Goal: Information Seeking & Learning: Learn about a topic

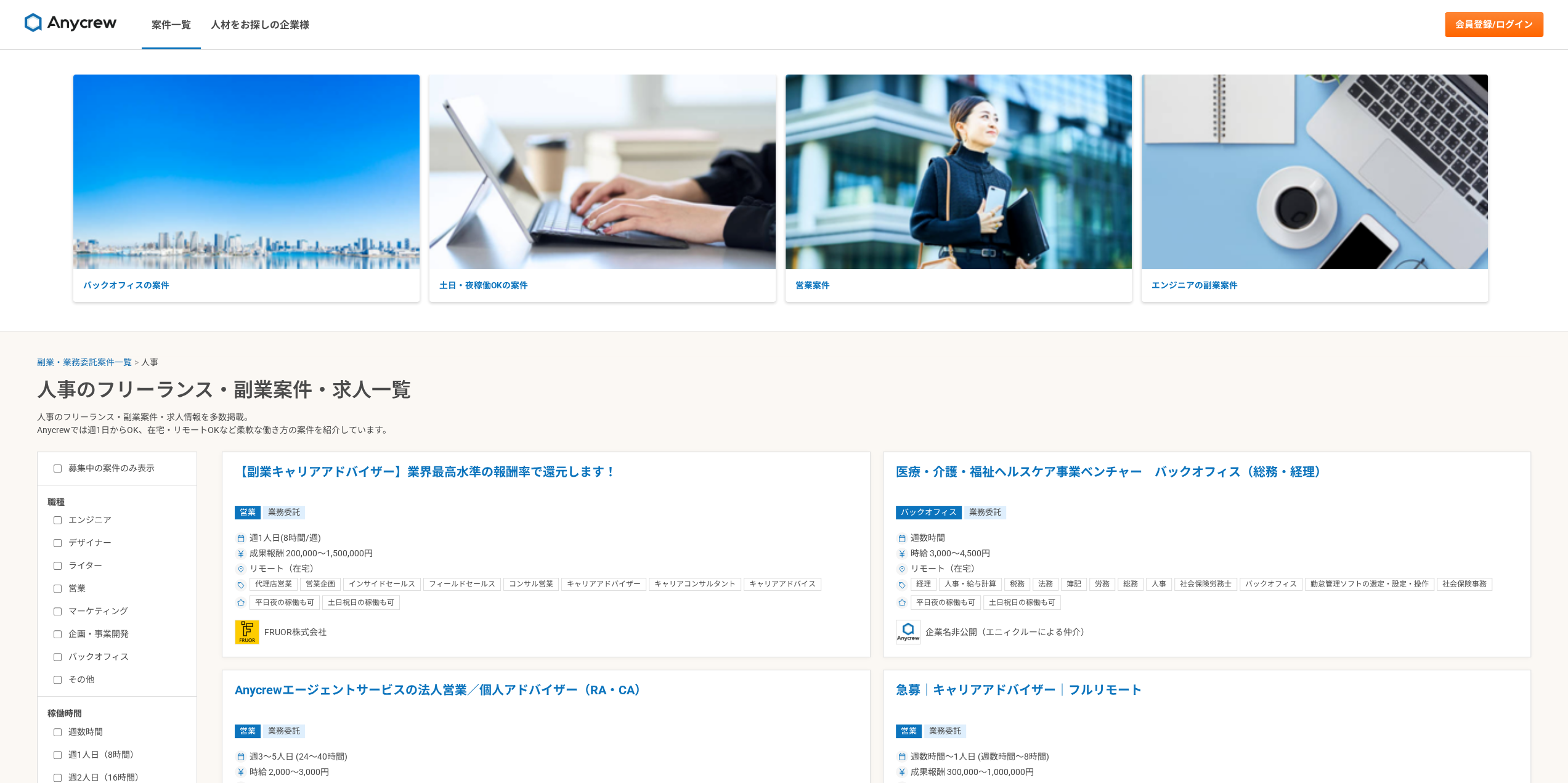
click at [69, 658] on label "バックオフィス" at bounding box center [125, 657] width 142 height 13
click at [62, 658] on input "バックオフィス" at bounding box center [58, 658] width 8 height 8
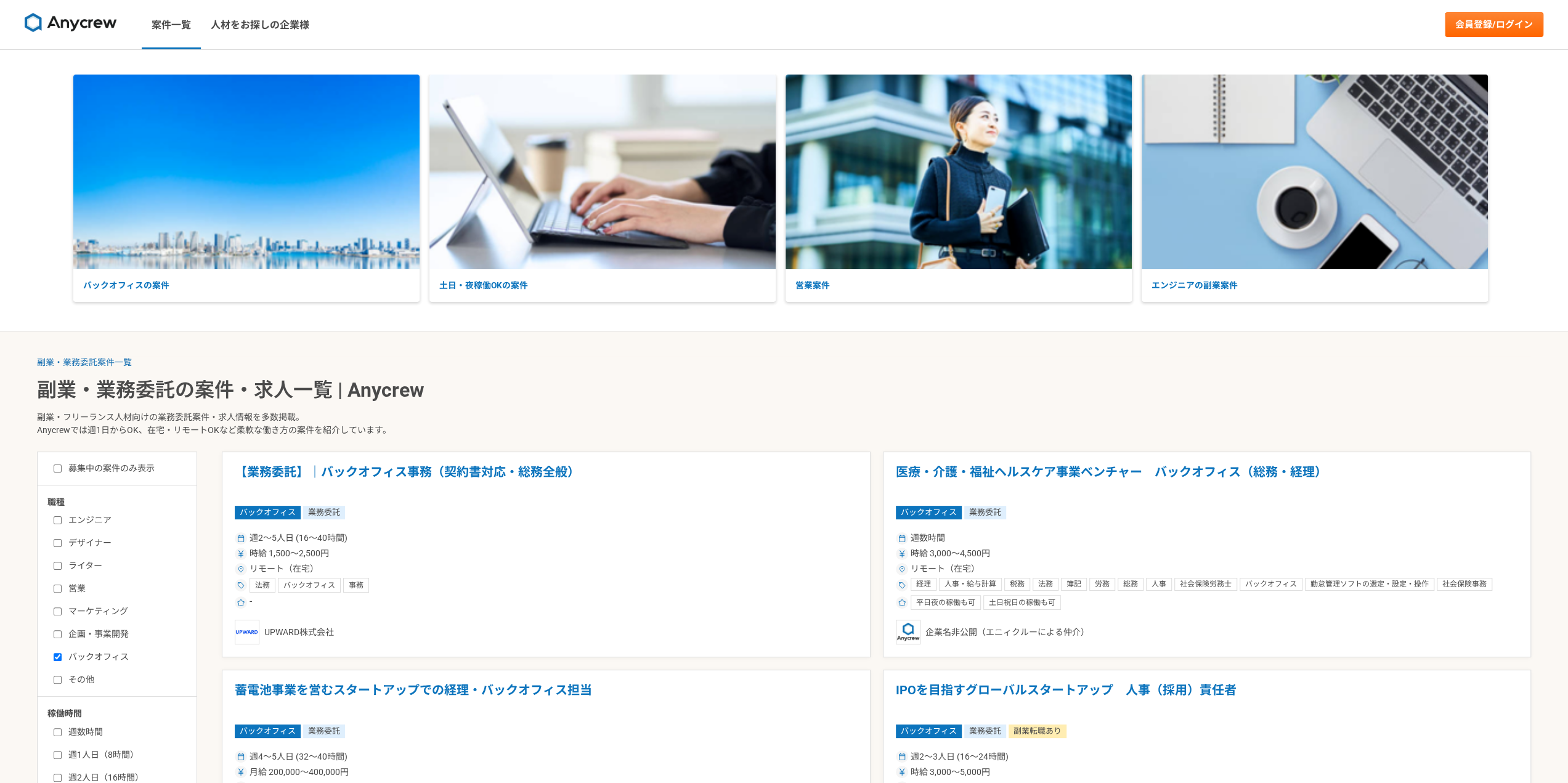
click at [69, 658] on label "バックオフィス" at bounding box center [125, 657] width 142 height 13
click at [62, 658] on input "バックオフィス" at bounding box center [58, 658] width 8 height 8
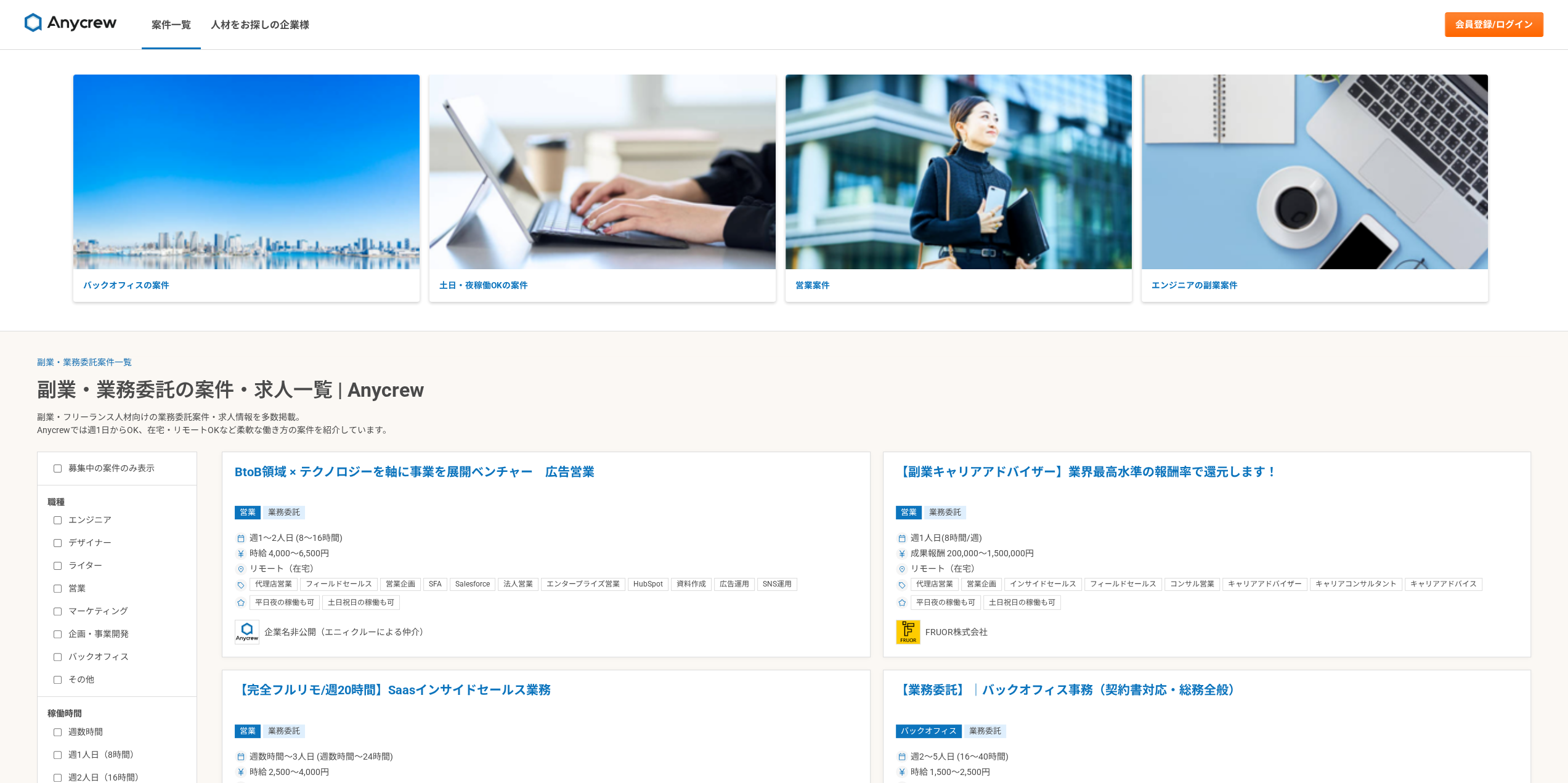
click at [69, 658] on label "バックオフィス" at bounding box center [125, 657] width 142 height 13
click at [62, 658] on input "バックオフィス" at bounding box center [58, 658] width 8 height 8
checkbox input "true"
click at [490, 411] on p "副業・フリーランス人材向けの業務委託案件・求人情報を多数掲載。 Anycrewでは週1日からOK、在宅・リモートOKなど柔軟な働き方の案件を紹介しています。" at bounding box center [784, 426] width 1494 height 51
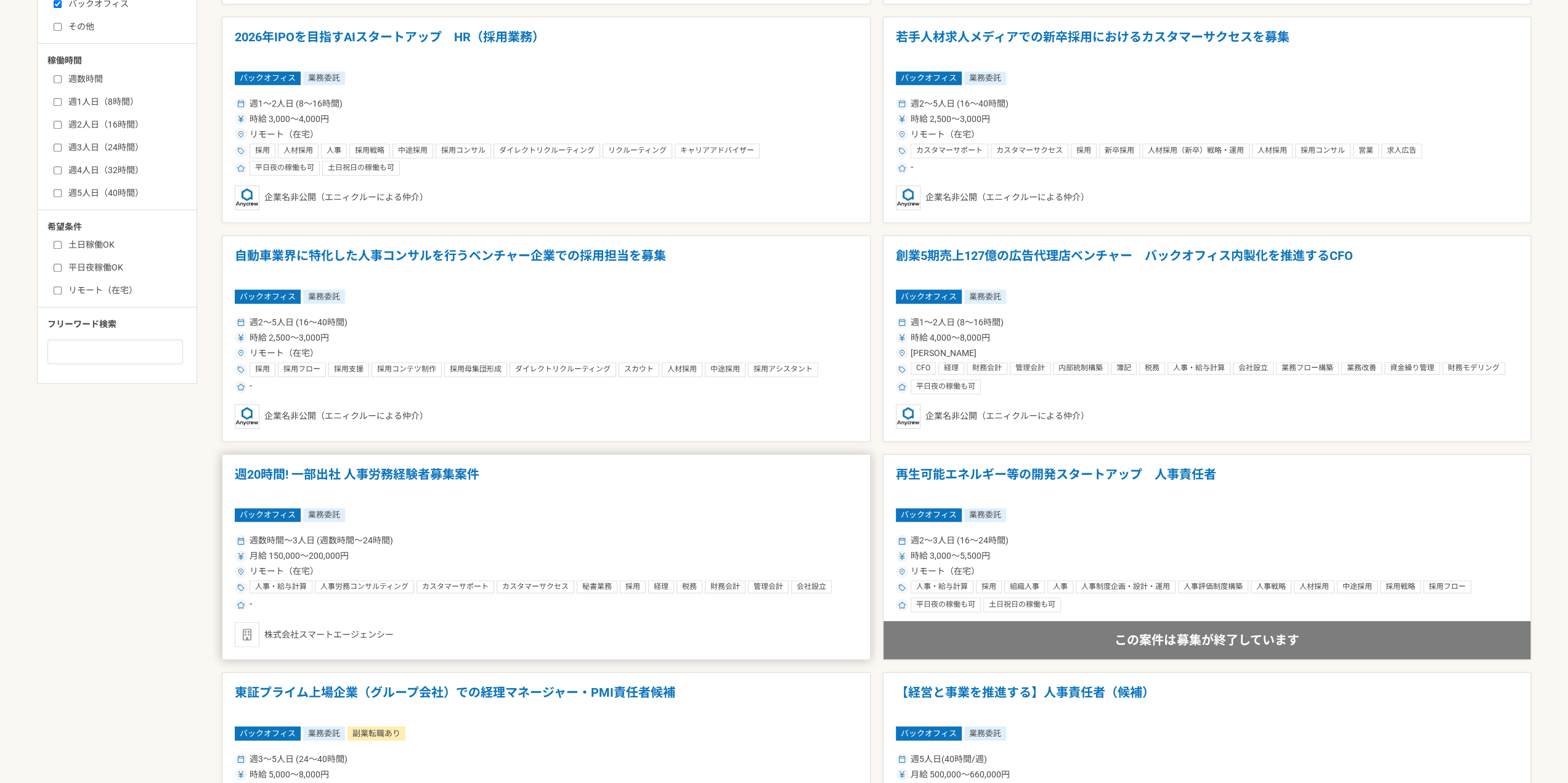
scroll to position [678, 0]
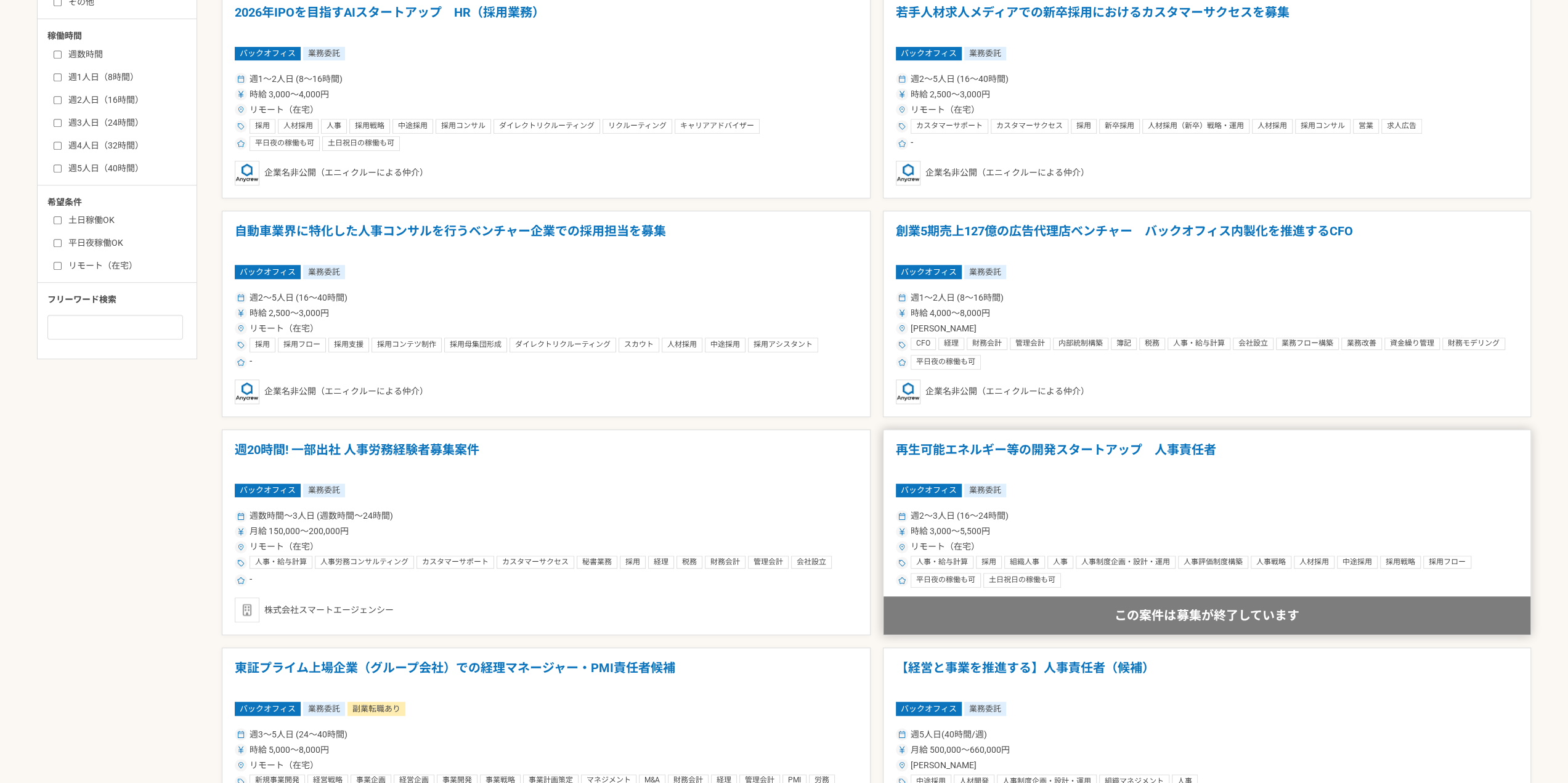
click at [1129, 511] on div "週2〜3人日 (16〜24時間)" at bounding box center [1207, 516] width 623 height 13
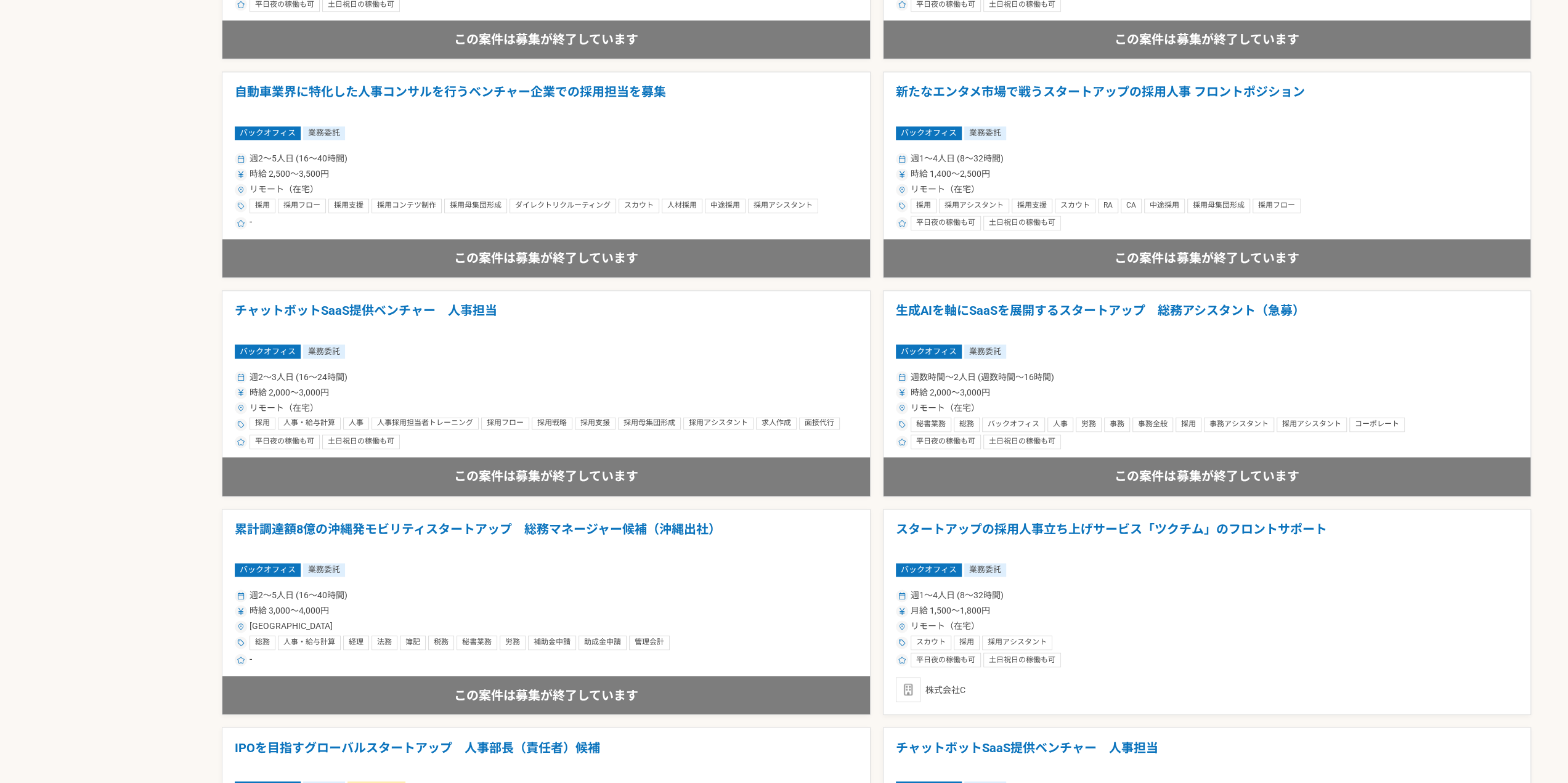
scroll to position [1725, 0]
